Goal: Find specific page/section: Find specific page/section

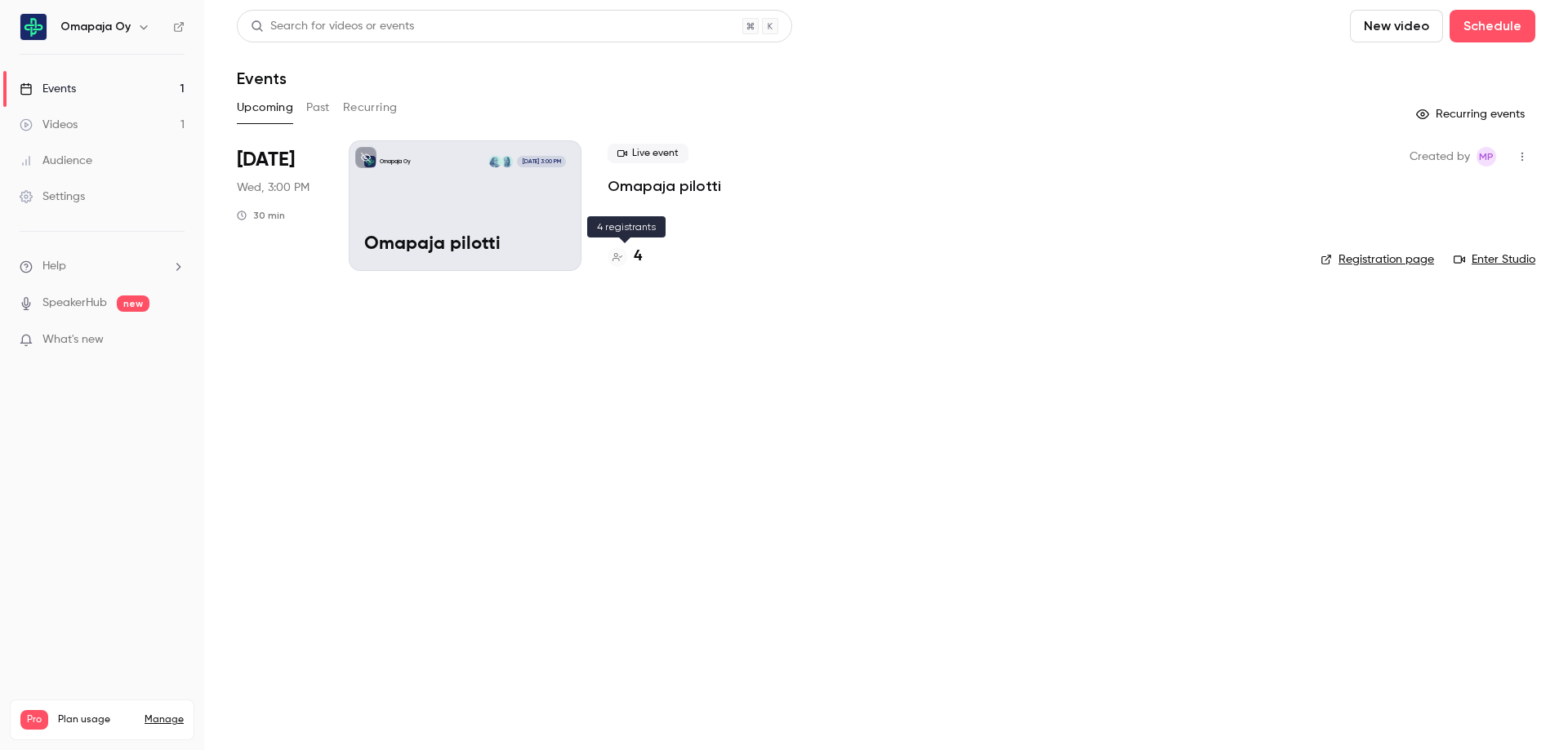
click at [636, 256] on h4 "4" at bounding box center [638, 256] width 9 height 22
